Goal: Task Accomplishment & Management: Use online tool/utility

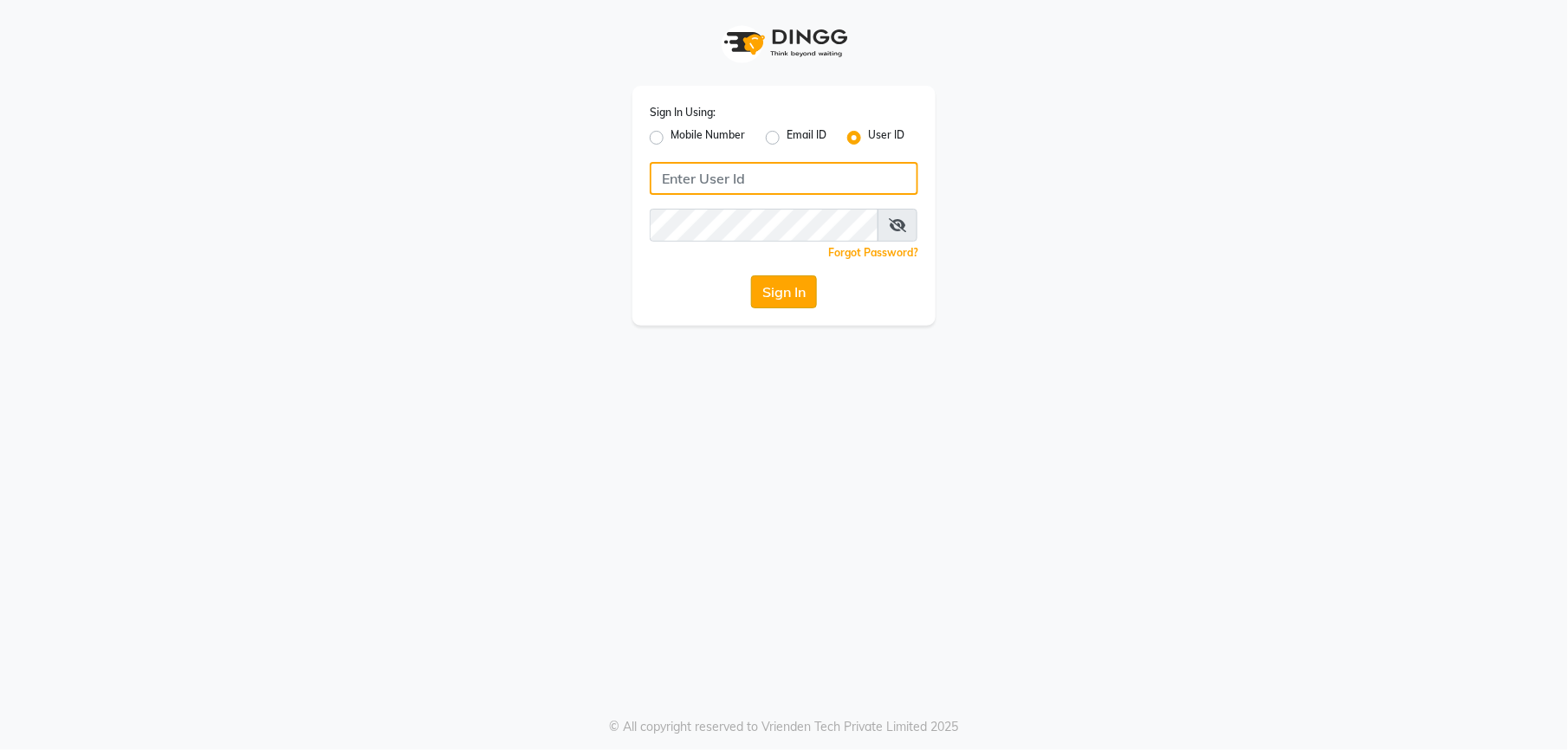
type input "theglam@123"
click at [788, 285] on button "Sign In" at bounding box center [784, 292] width 66 height 33
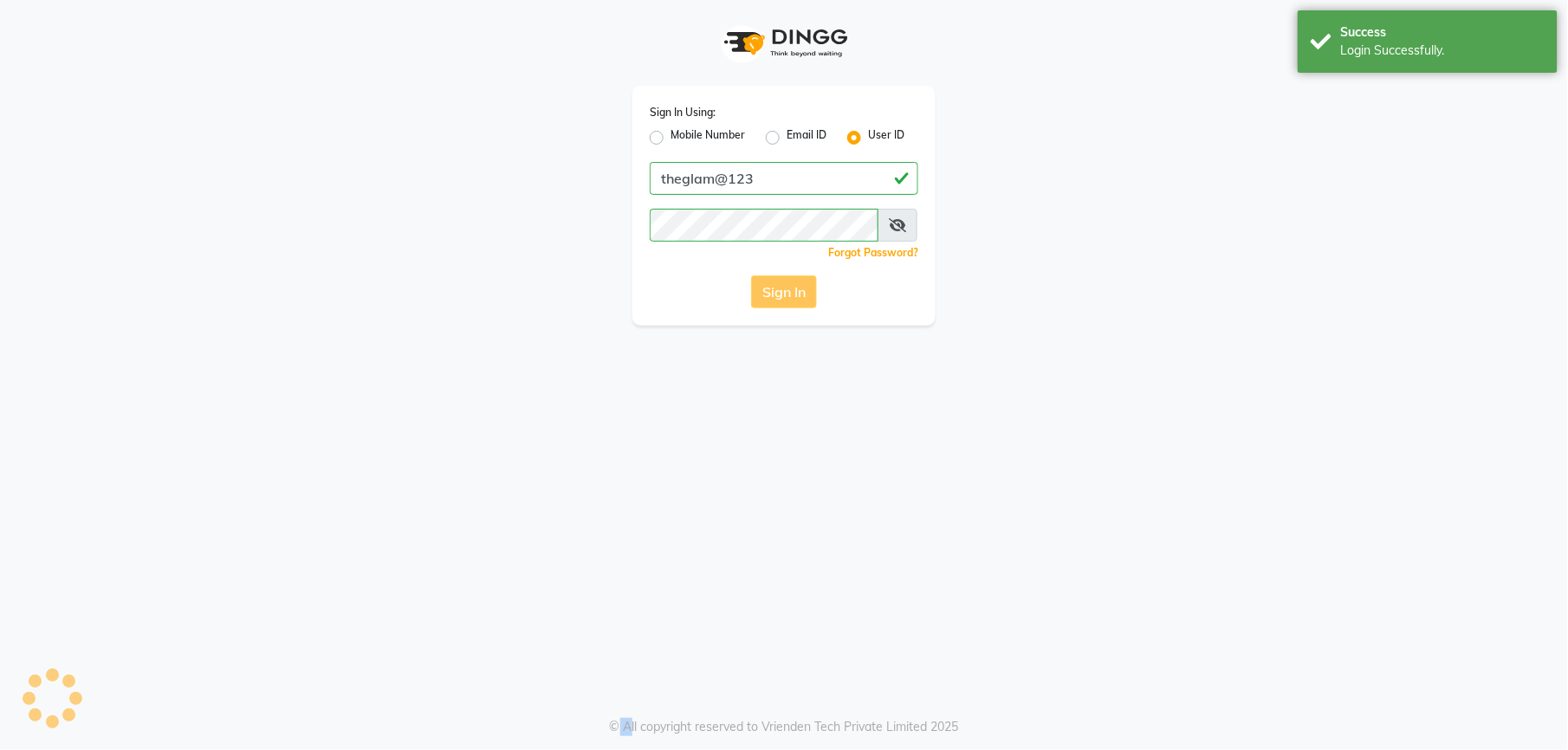
click at [788, 285] on div "Sign In" at bounding box center [783, 292] width 268 height 33
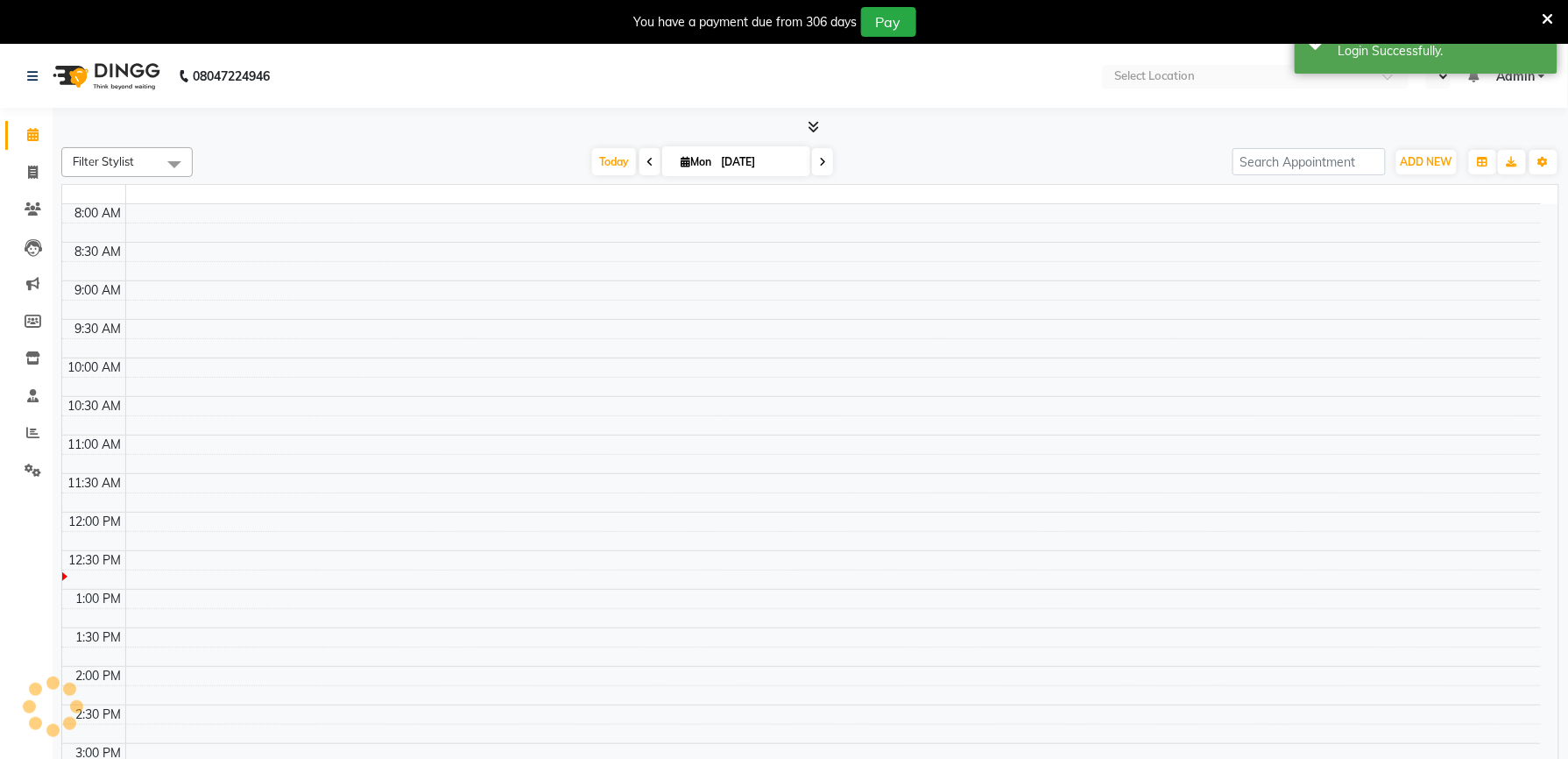
select select "en"
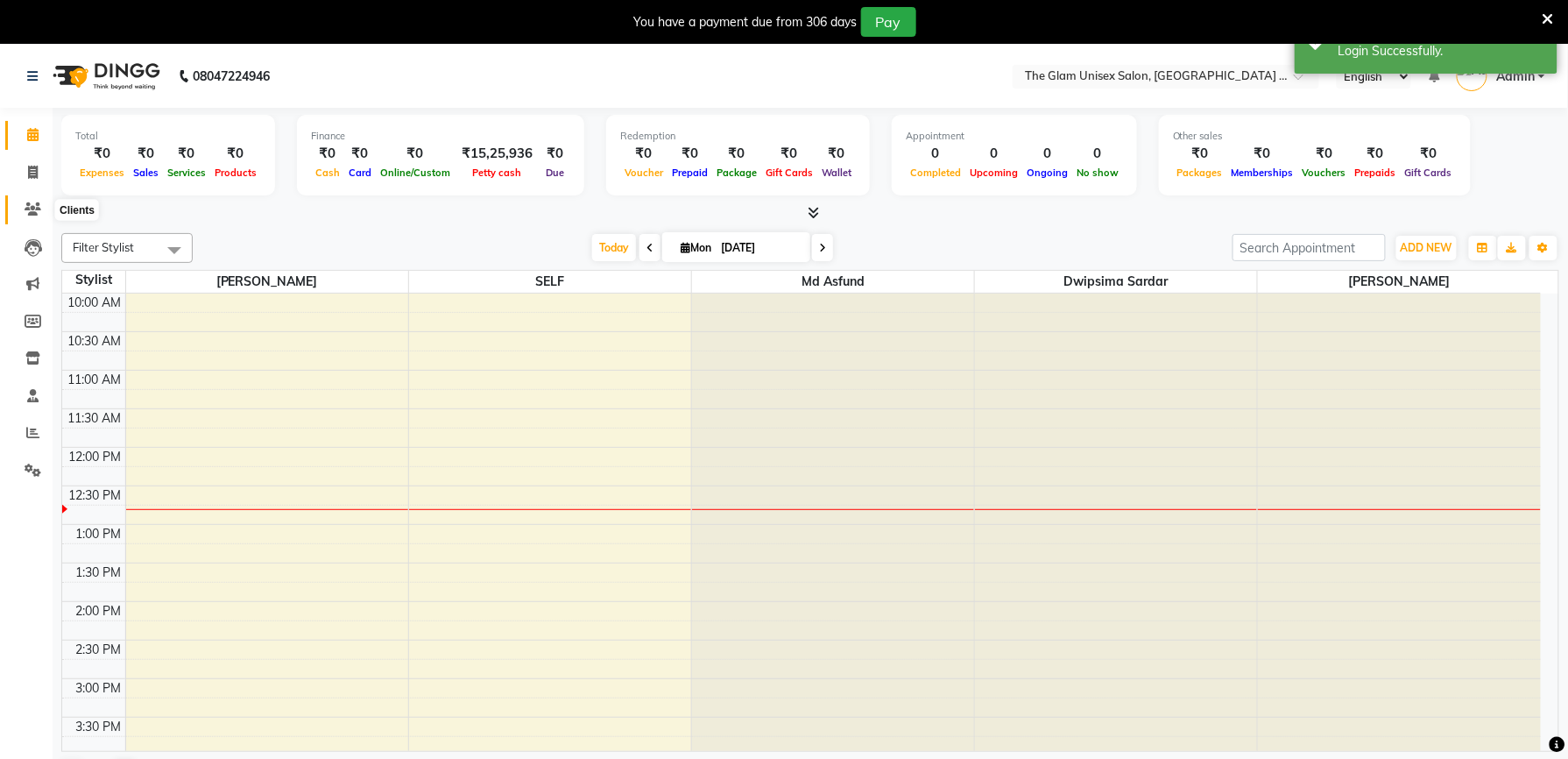
click at [32, 214] on icon at bounding box center [32, 209] width 17 height 13
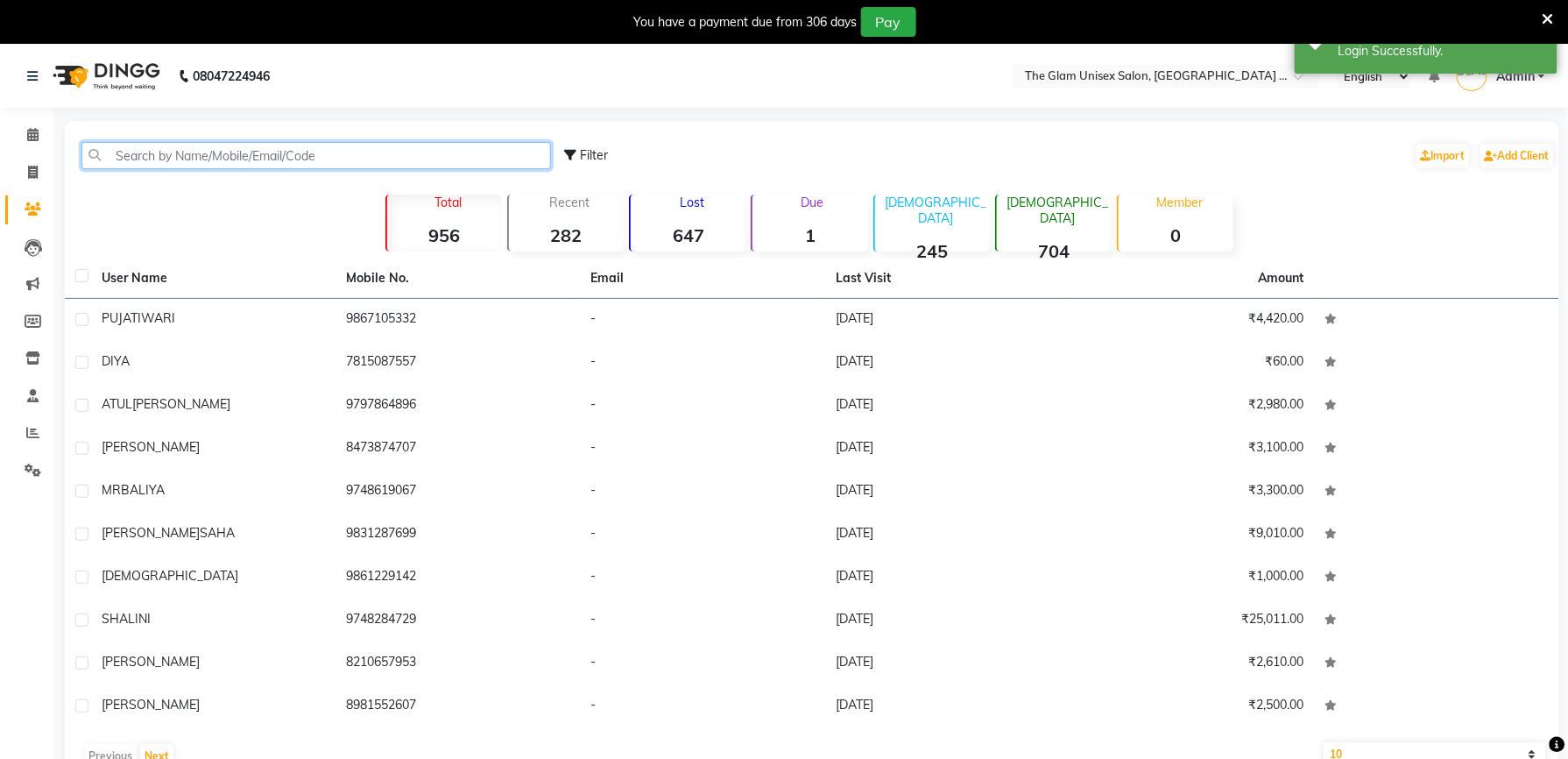
click at [171, 148] on input "text" at bounding box center [316, 156] width 470 height 27
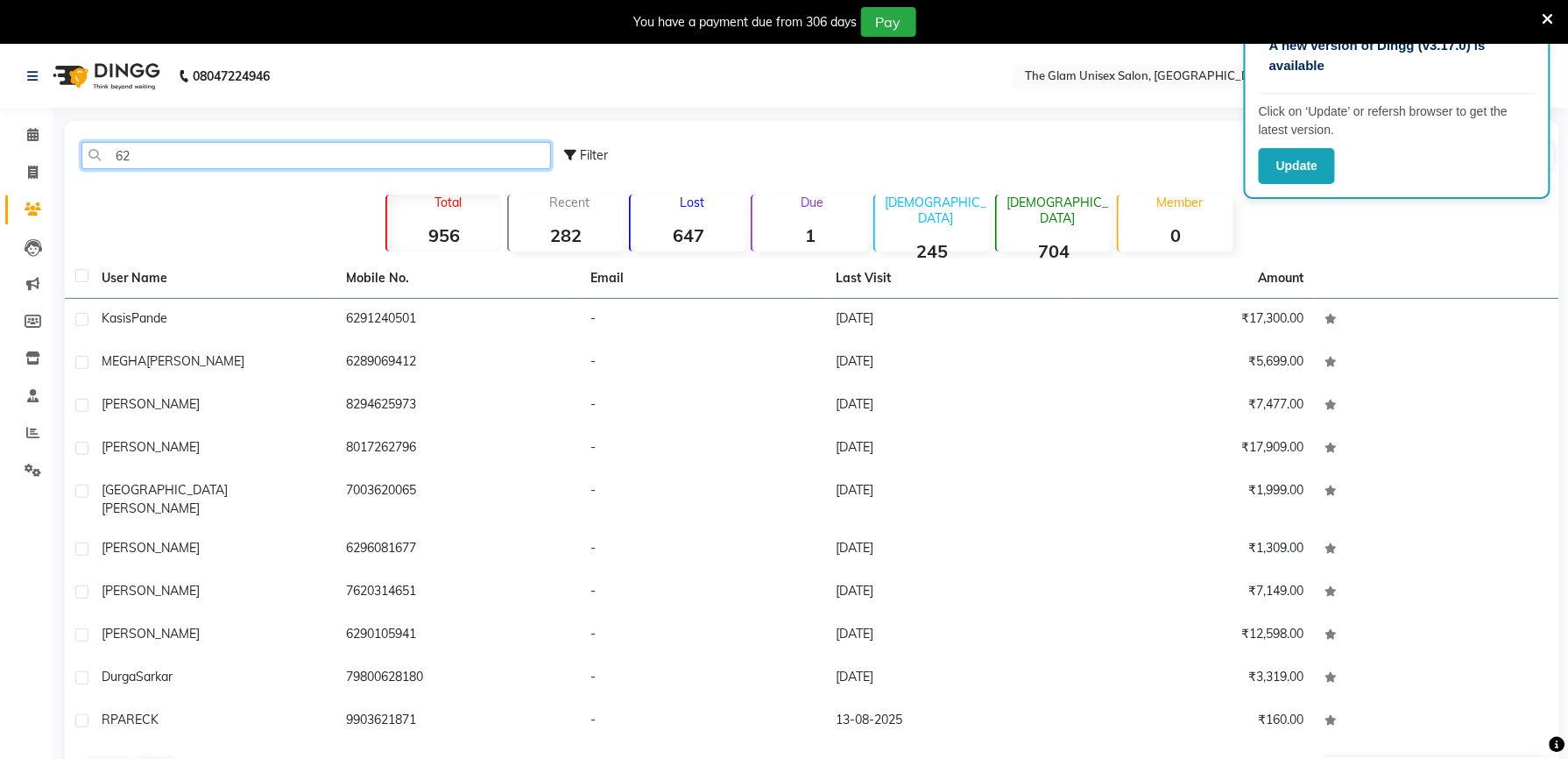
click at [171, 156] on input "62" at bounding box center [316, 156] width 470 height 27
type input "6"
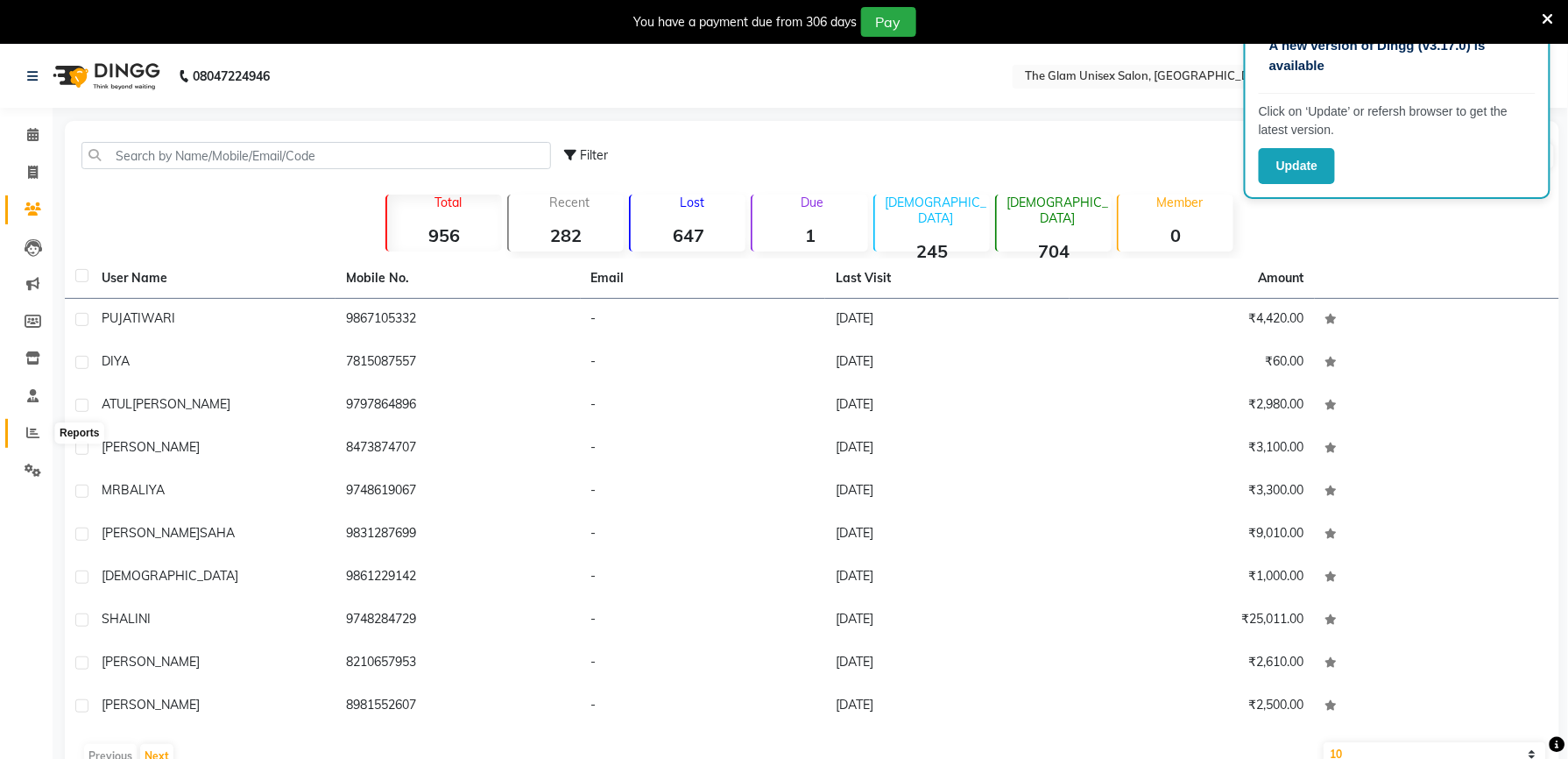
click at [33, 439] on icon at bounding box center [32, 432] width 13 height 13
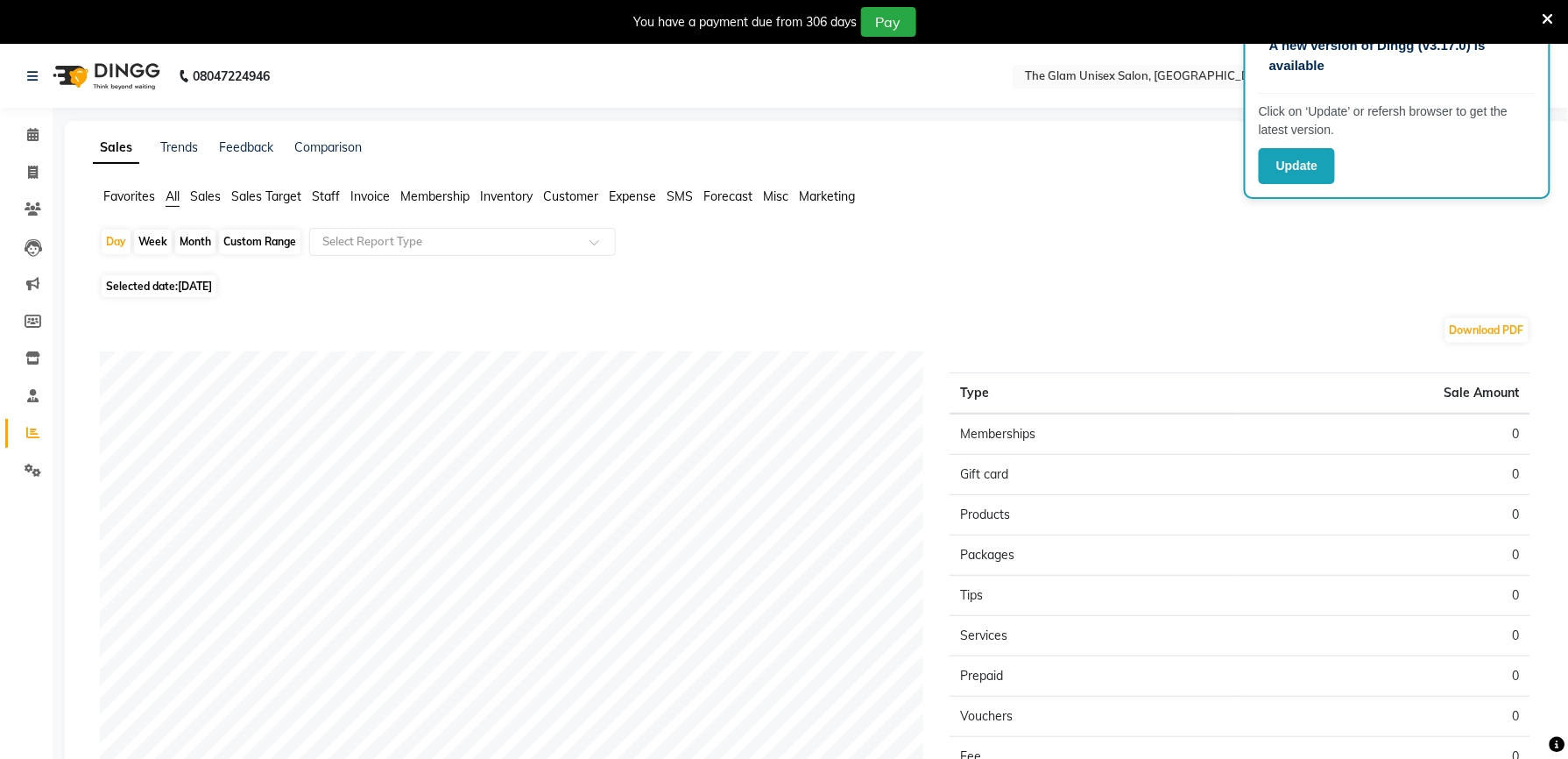
click at [184, 242] on div "Month" at bounding box center [195, 241] width 40 height 24
select select "9"
select select "2025"
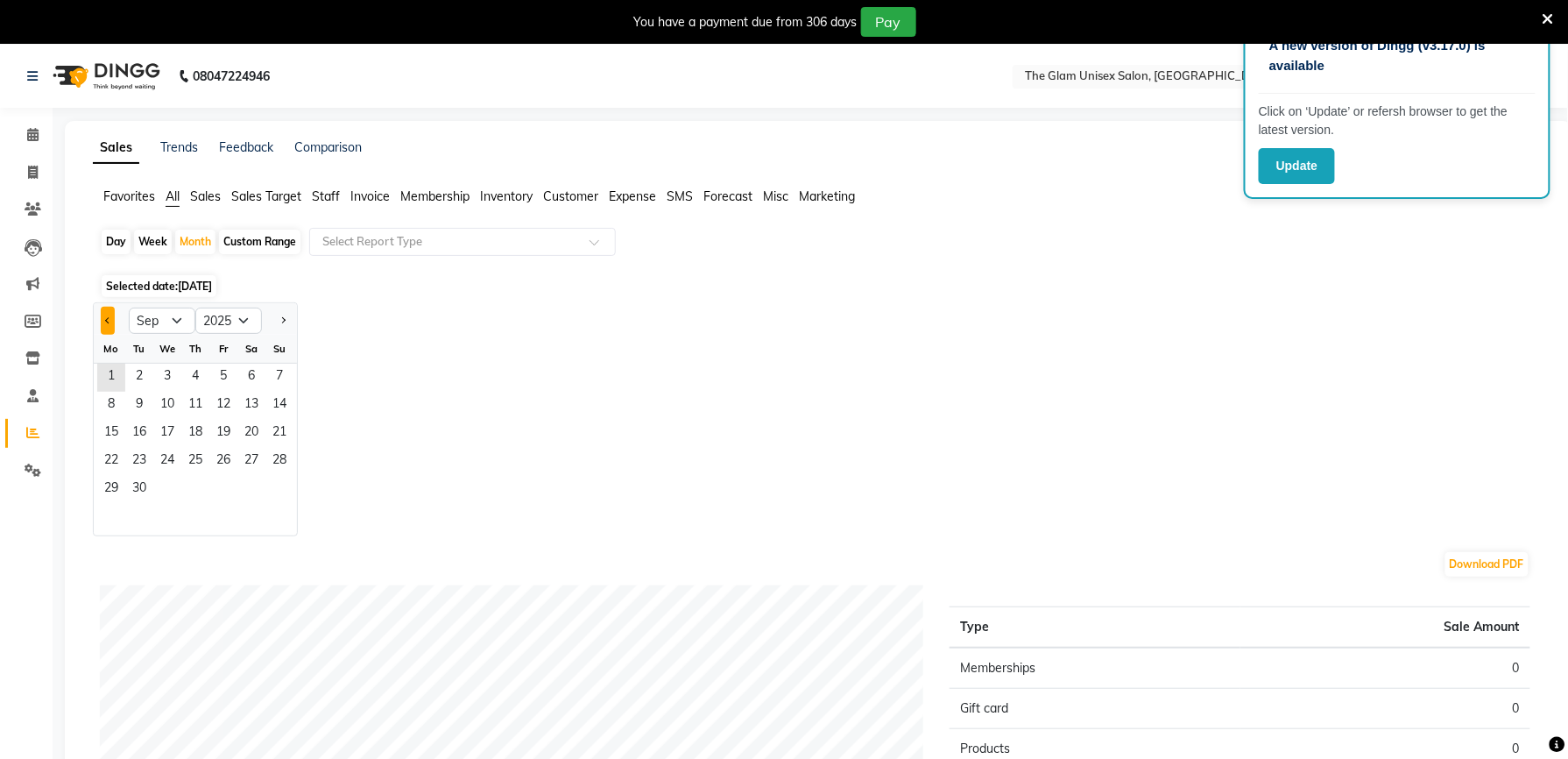
click at [103, 315] on button "Previous month" at bounding box center [108, 320] width 14 height 28
select select "8"
click at [221, 389] on span "1" at bounding box center [223, 377] width 28 height 28
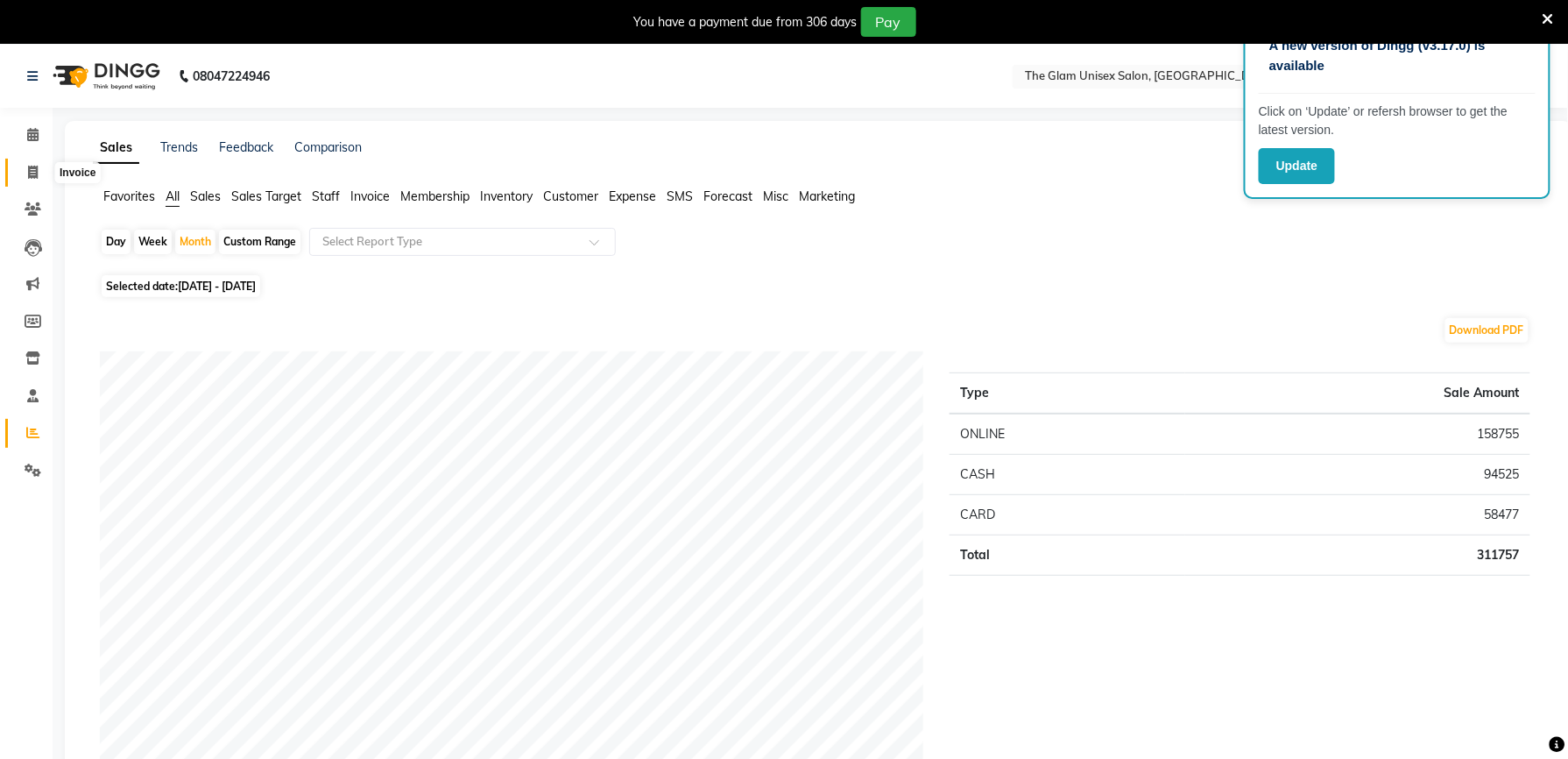
click at [29, 165] on span at bounding box center [32, 172] width 30 height 21
select select "service"
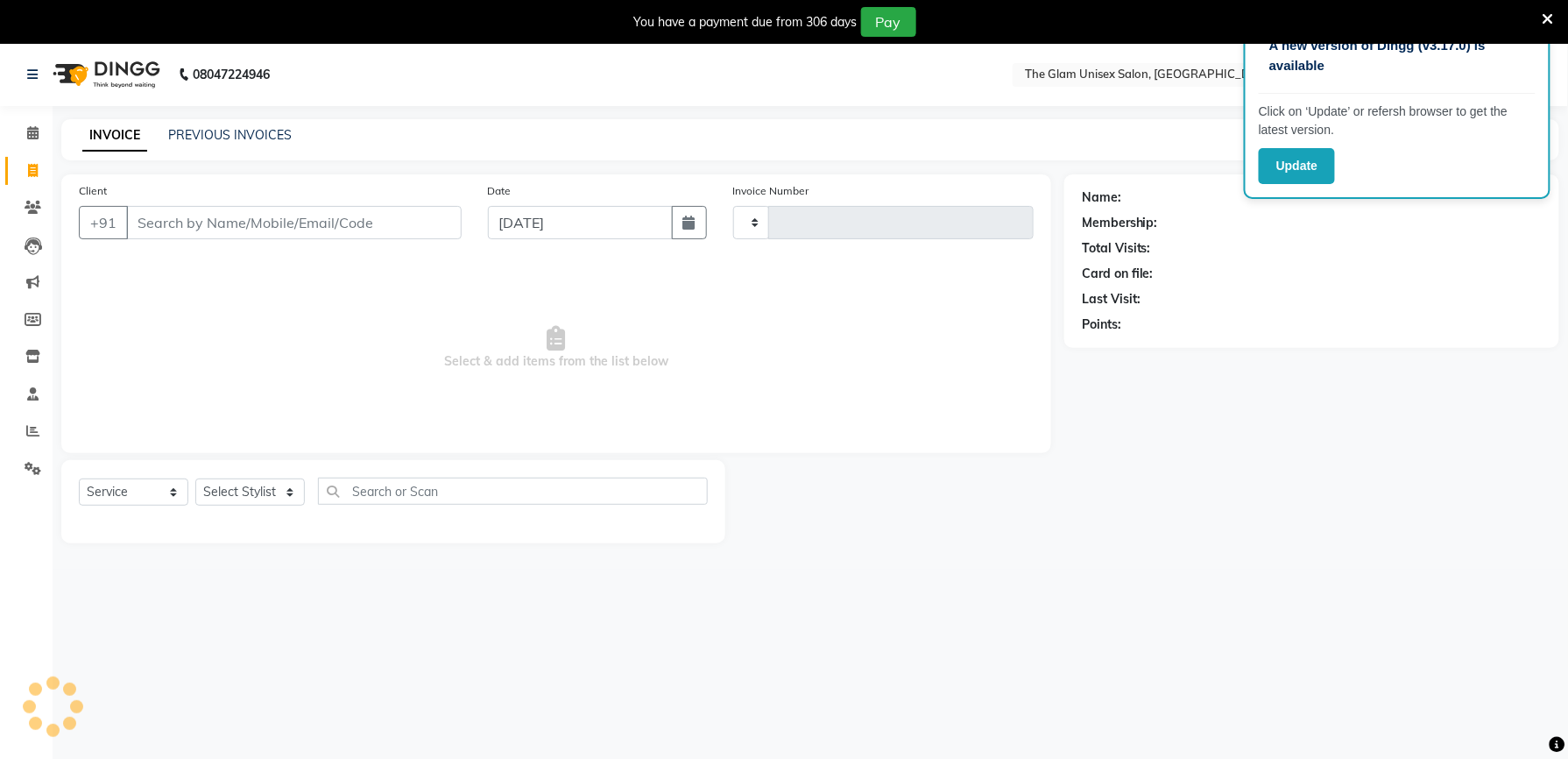
type input "728"
select select "6046"
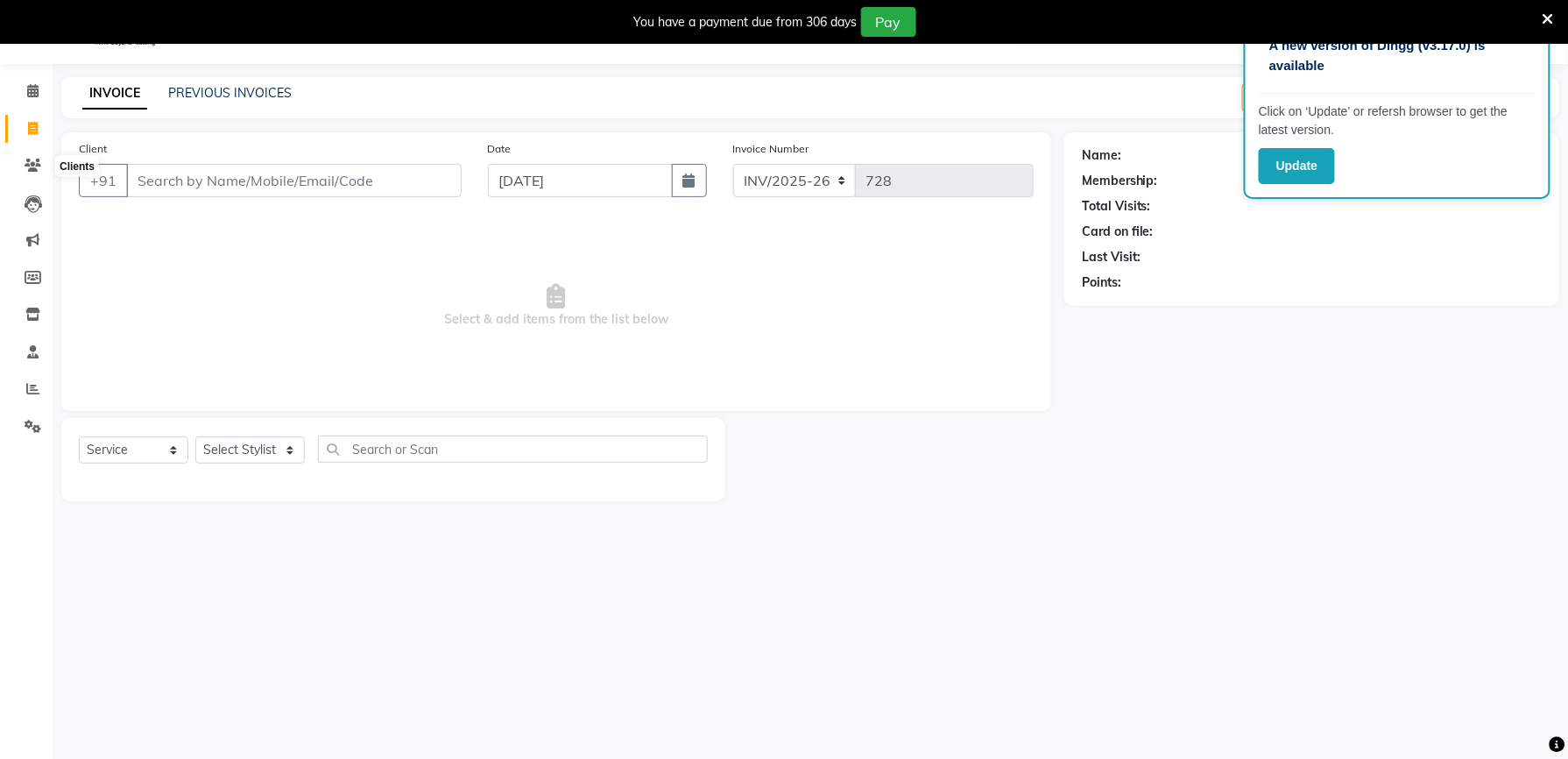
select select "G"
